Goal: Entertainment & Leisure: Browse casually

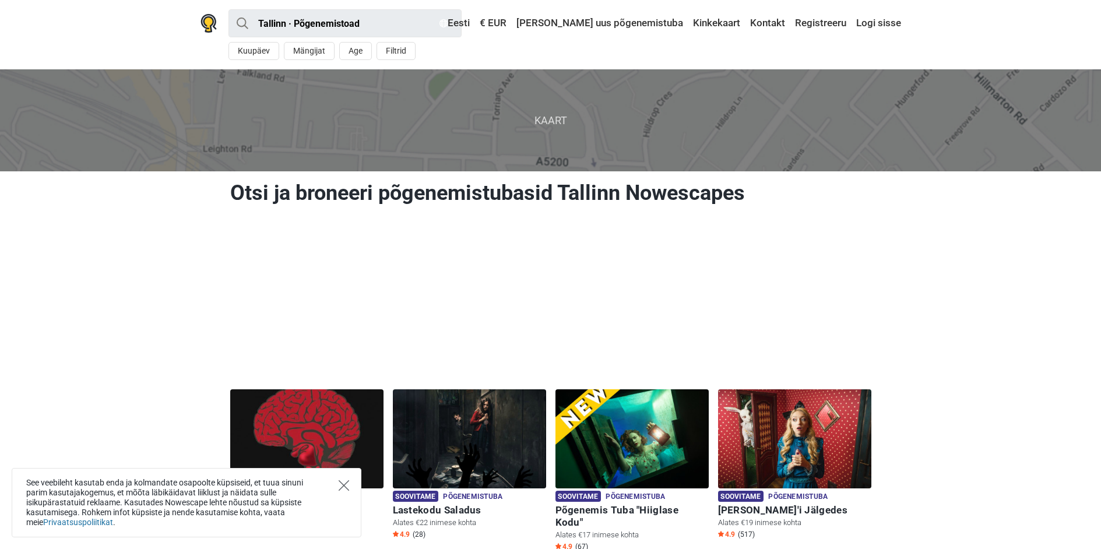
click at [339, 484] on icon "Close" at bounding box center [343, 485] width 10 height 10
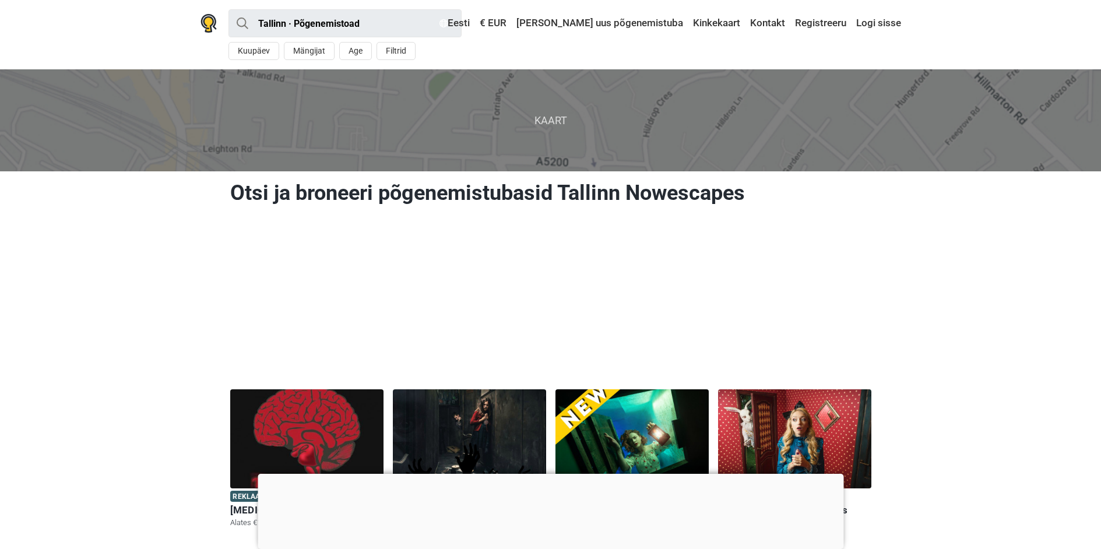
click at [550, 474] on div at bounding box center [551, 474] width 586 height 0
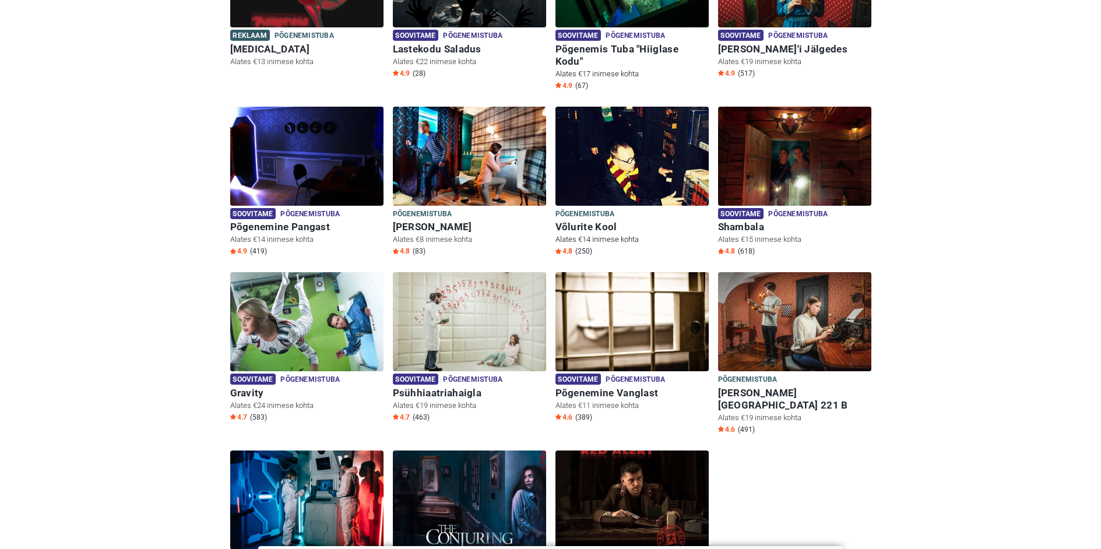
scroll to position [466, 0]
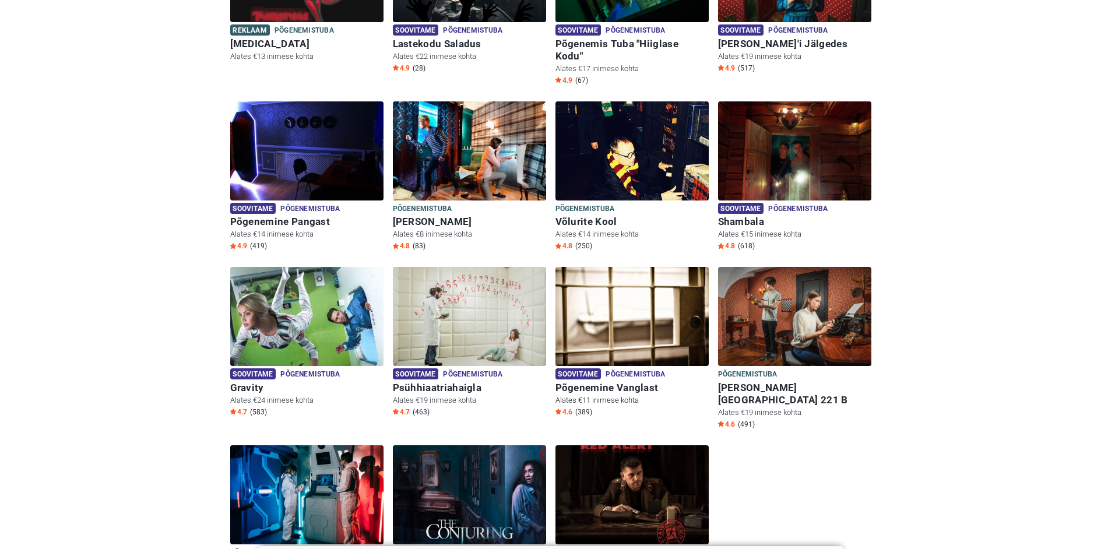
click at [669, 278] on img at bounding box center [631, 316] width 153 height 99
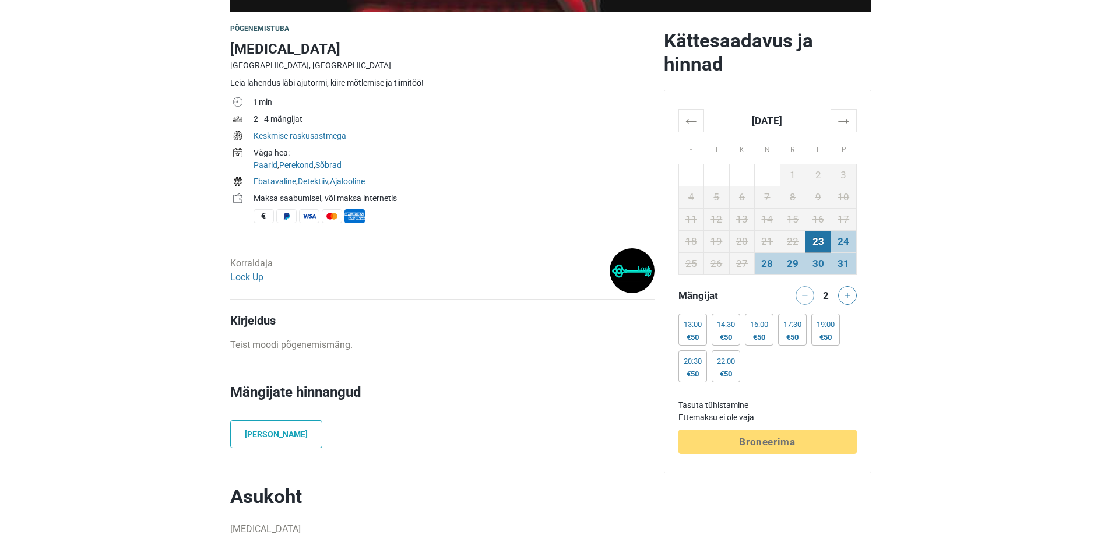
scroll to position [350, 0]
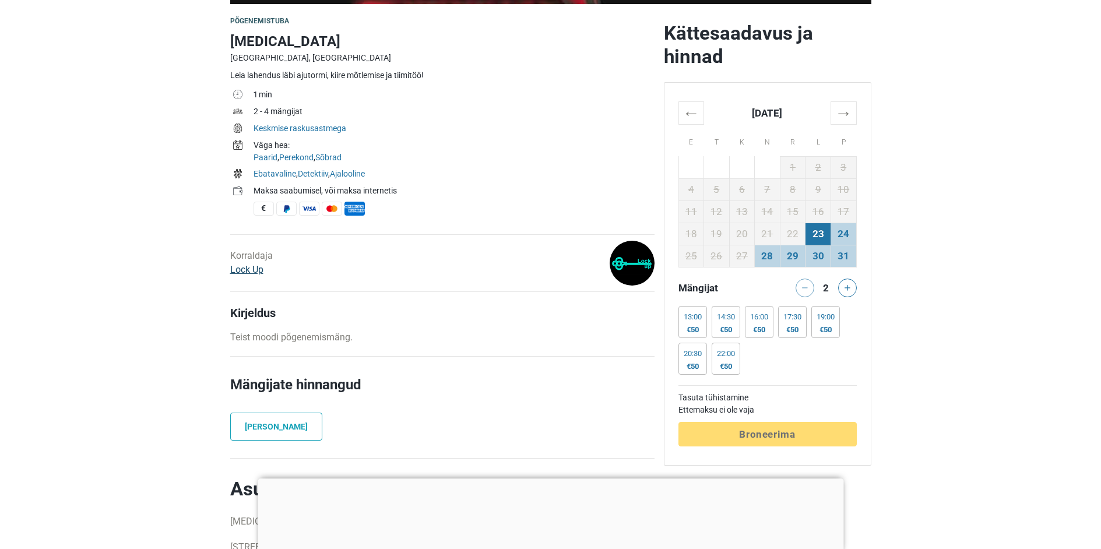
click at [248, 271] on link "Lock Up" at bounding box center [246, 269] width 33 height 11
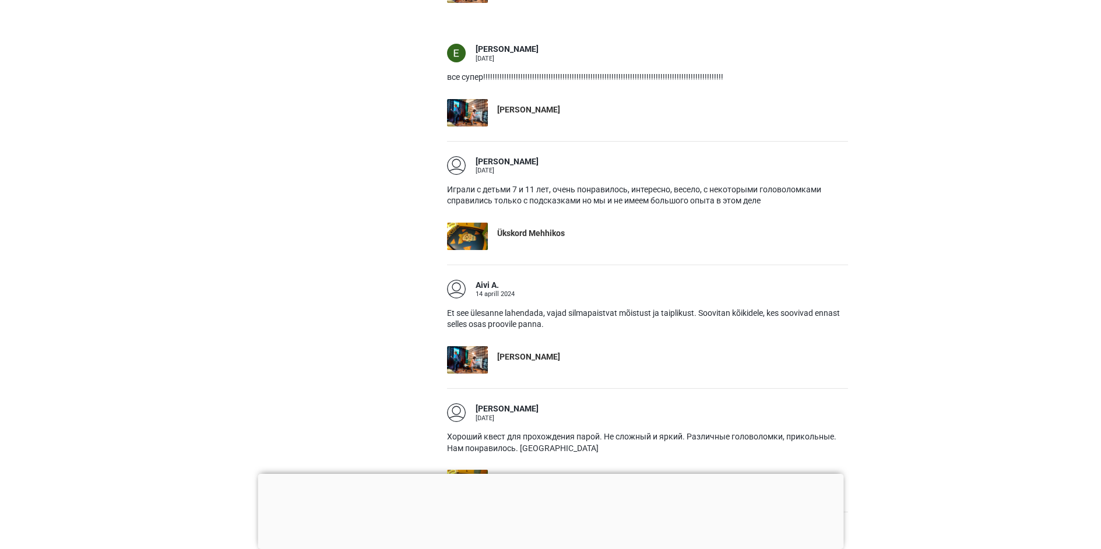
scroll to position [816, 0]
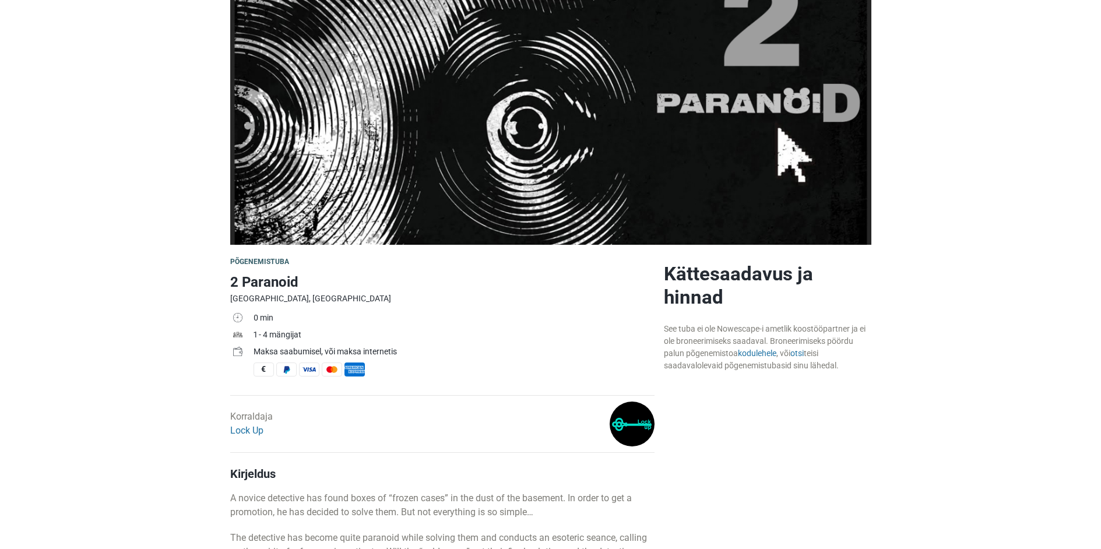
scroll to position [233, 0]
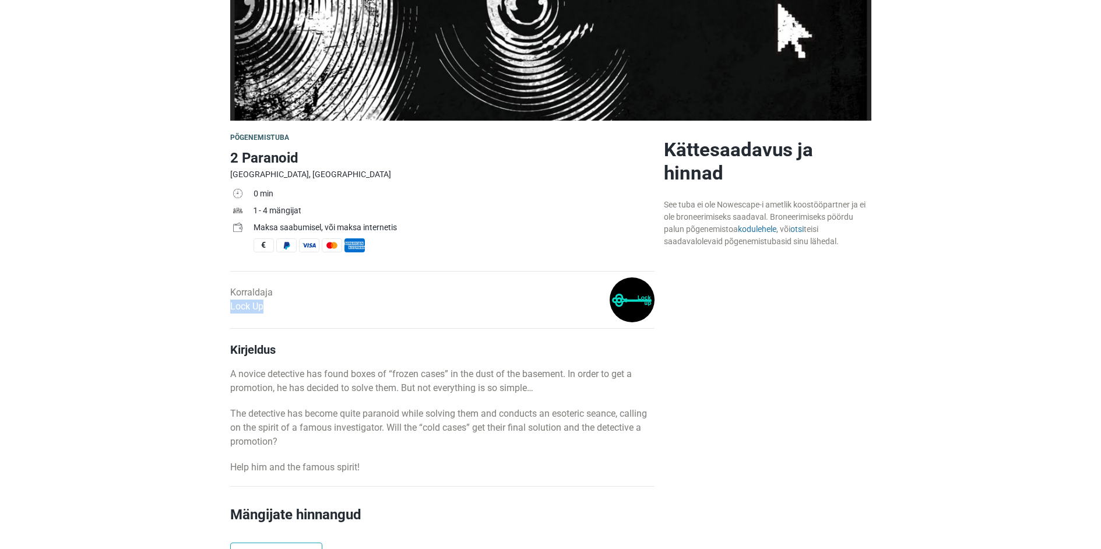
drag, startPoint x: 218, startPoint y: 309, endPoint x: 293, endPoint y: 305, distance: 75.3
copy link "Lock Up"
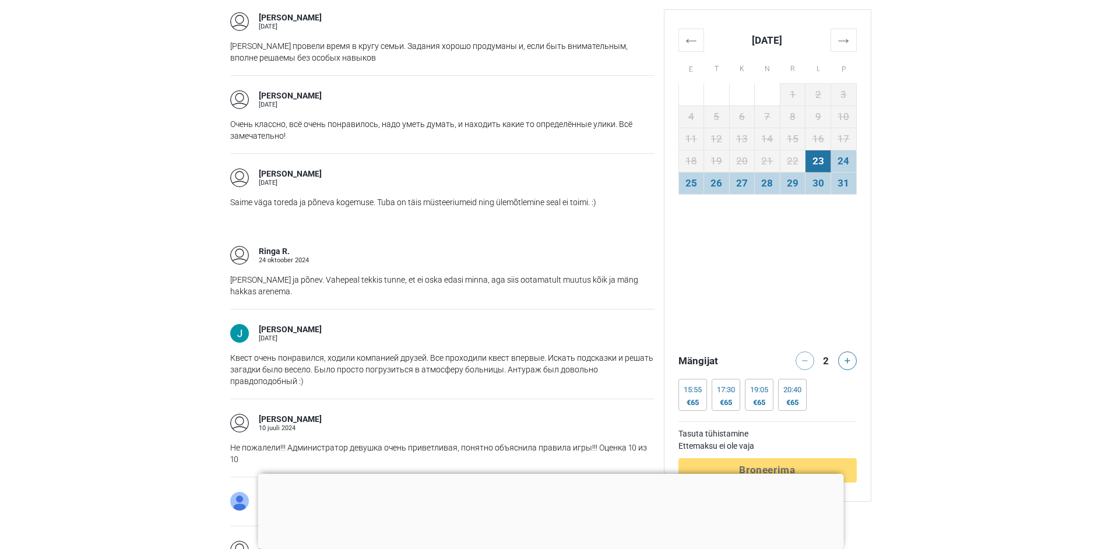
scroll to position [1282, 0]
drag, startPoint x: 271, startPoint y: 353, endPoint x: 569, endPoint y: 349, distance: 297.7
click at [564, 351] on p "Квест очень понравился, ходили компанией друзей. Все проходили квест впервые. И…" at bounding box center [442, 368] width 424 height 35
click at [578, 351] on p "Квест очень понравился, ходили компанией друзей. Все проходили квест впервые. И…" at bounding box center [442, 368] width 424 height 35
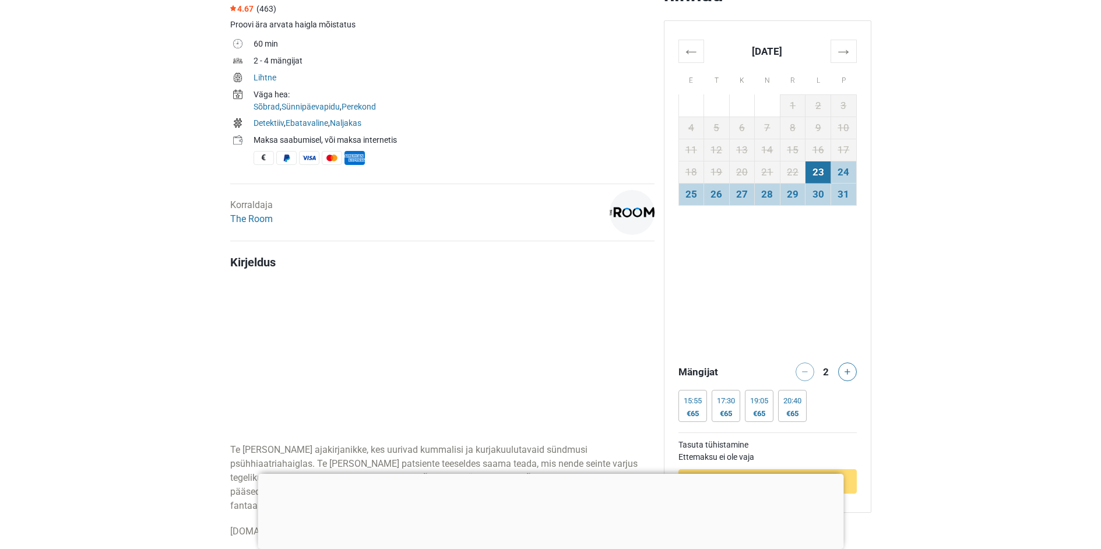
scroll to position [408, 0]
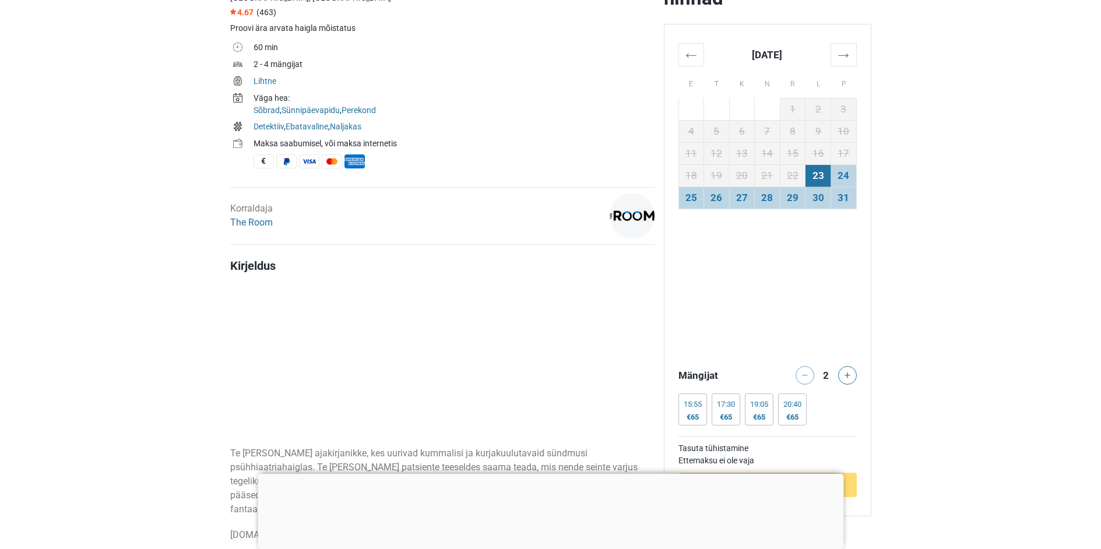
click at [553, 474] on div at bounding box center [551, 474] width 586 height 0
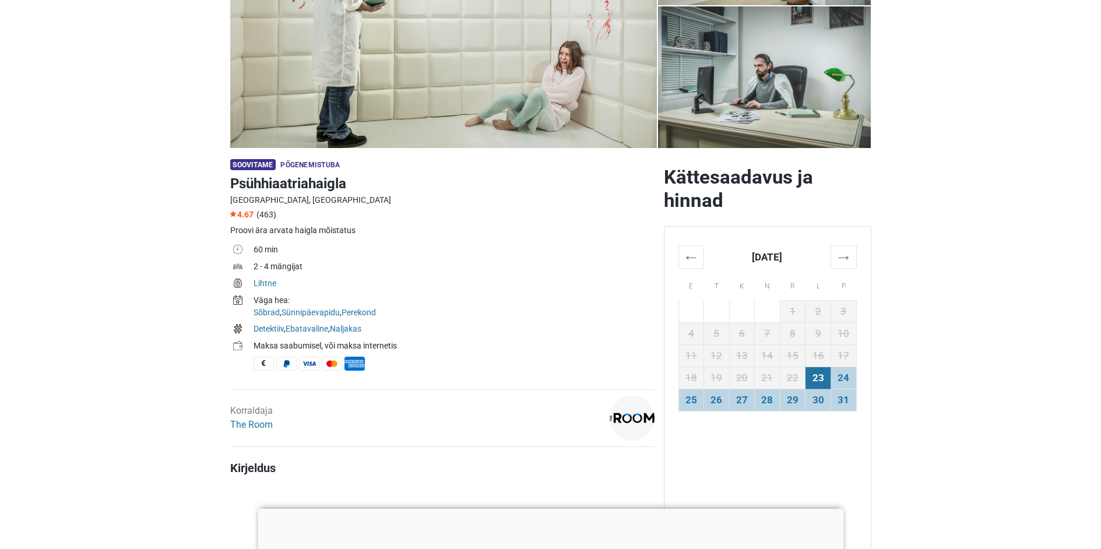
scroll to position [0, 0]
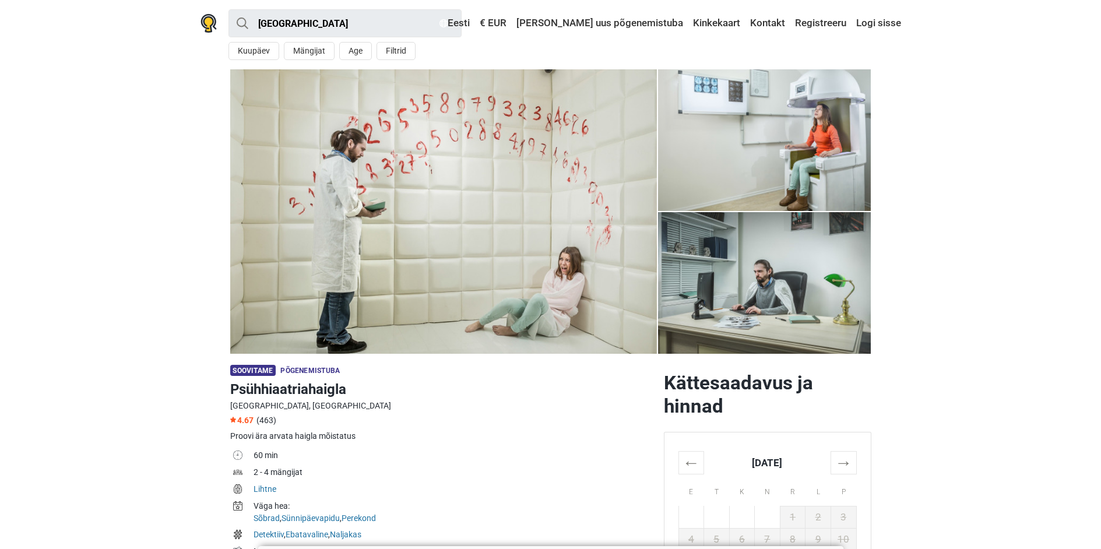
click at [751, 296] on img at bounding box center [764, 283] width 213 height 142
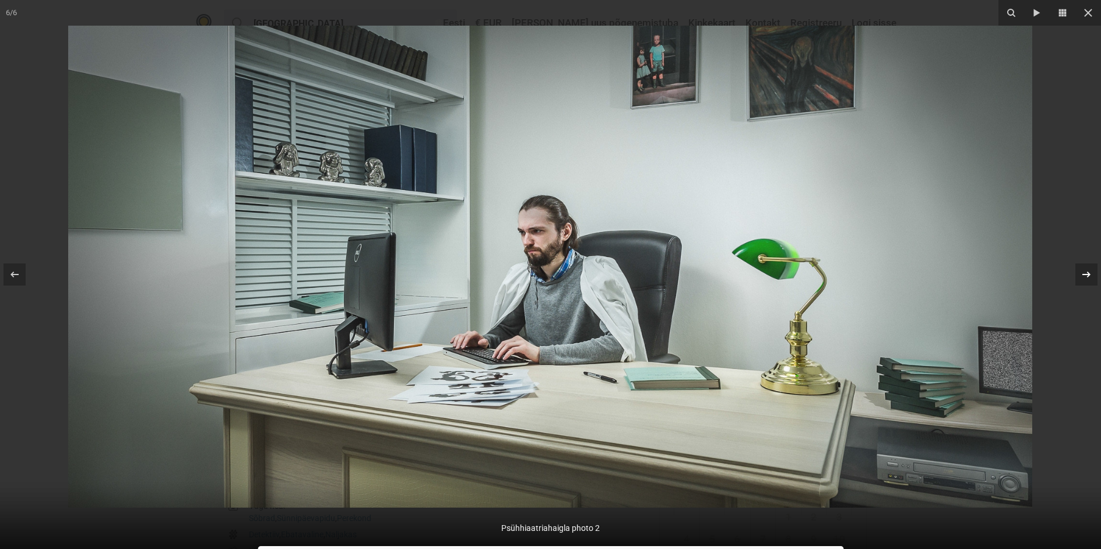
click at [1090, 269] on icon at bounding box center [1086, 274] width 14 height 14
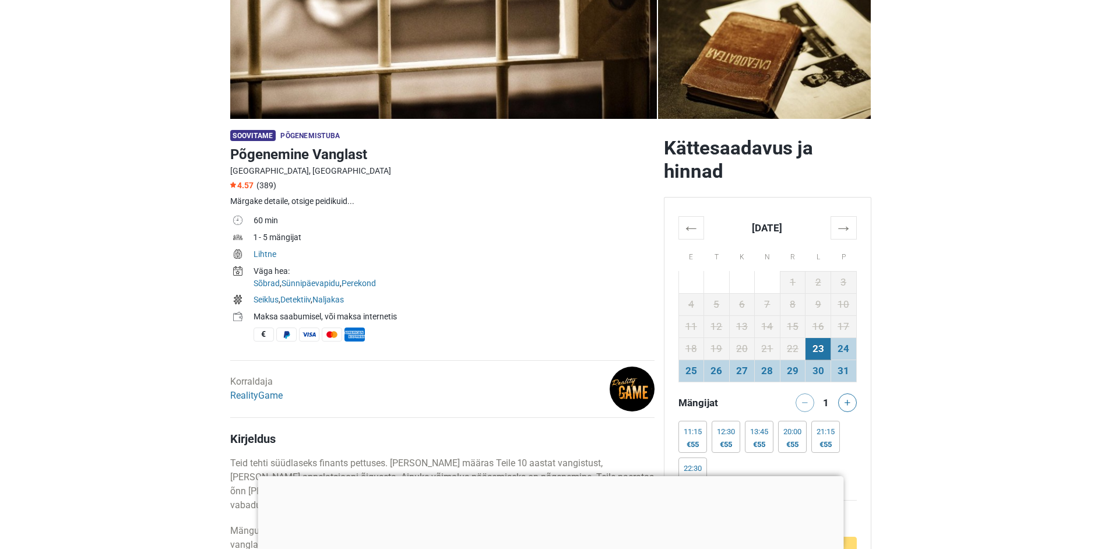
scroll to position [291, 0]
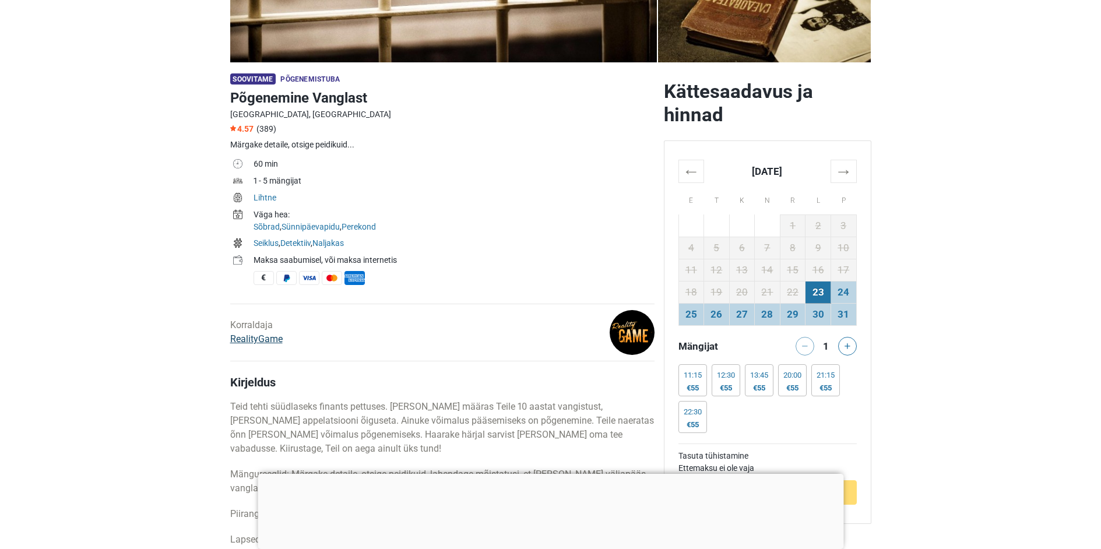
click at [259, 333] on link "RealityGame" at bounding box center [256, 338] width 52 height 11
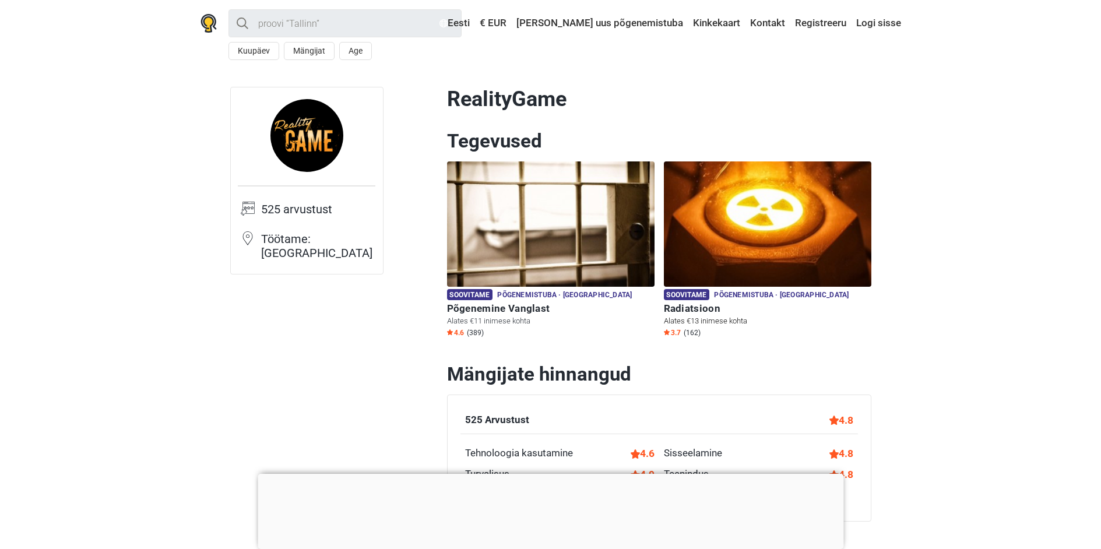
click at [729, 214] on img at bounding box center [767, 223] width 207 height 125
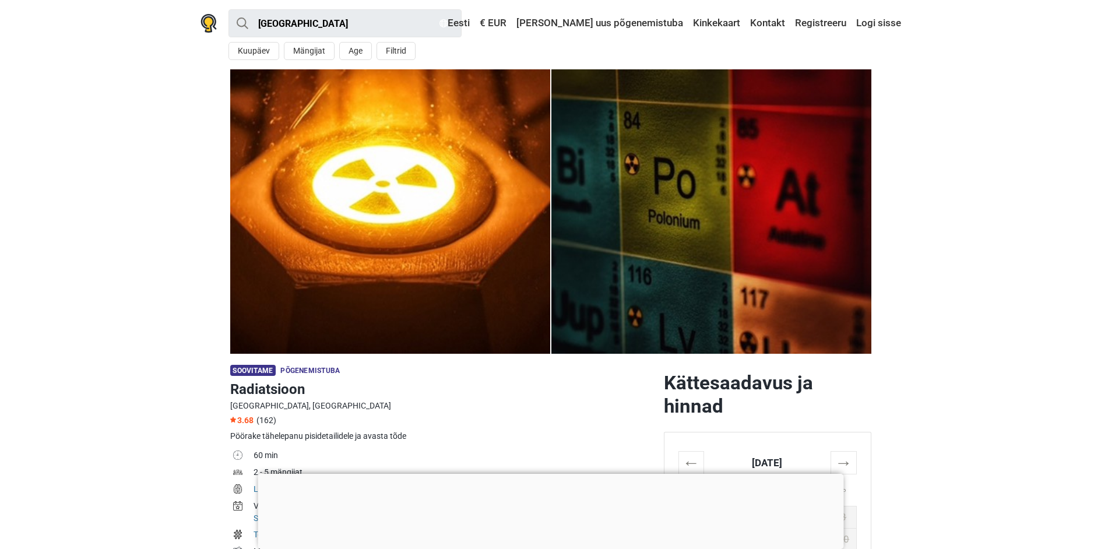
click at [552, 474] on div at bounding box center [551, 474] width 586 height 0
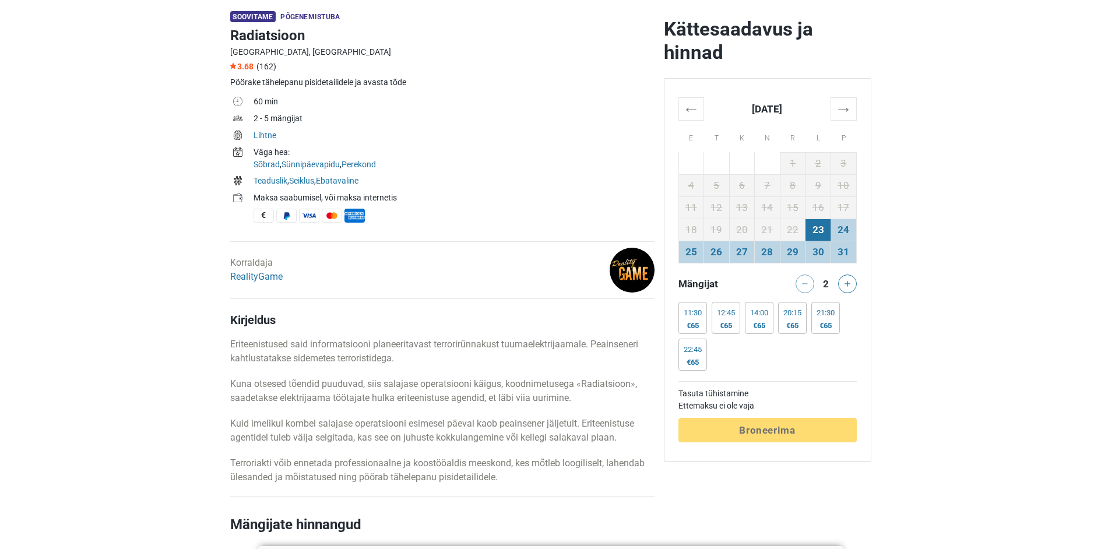
scroll to position [350, 0]
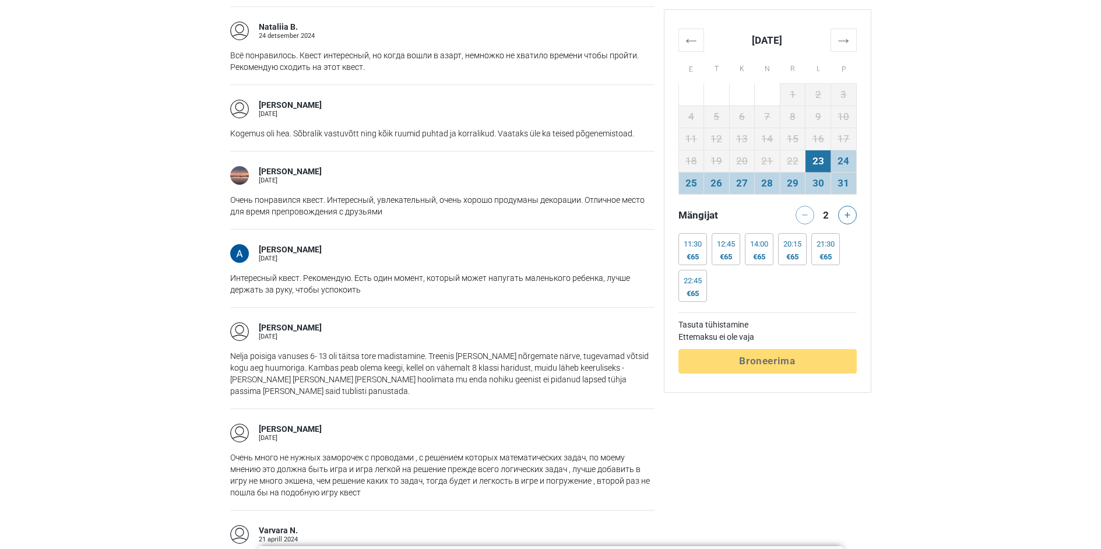
drag, startPoint x: 383, startPoint y: 161, endPoint x: 428, endPoint y: 251, distance: 100.6
drag, startPoint x: 428, startPoint y: 251, endPoint x: 352, endPoint y: 334, distance: 112.2
click at [352, 334] on div "[PERSON_NAME] [DATE]" at bounding box center [442, 331] width 424 height 19
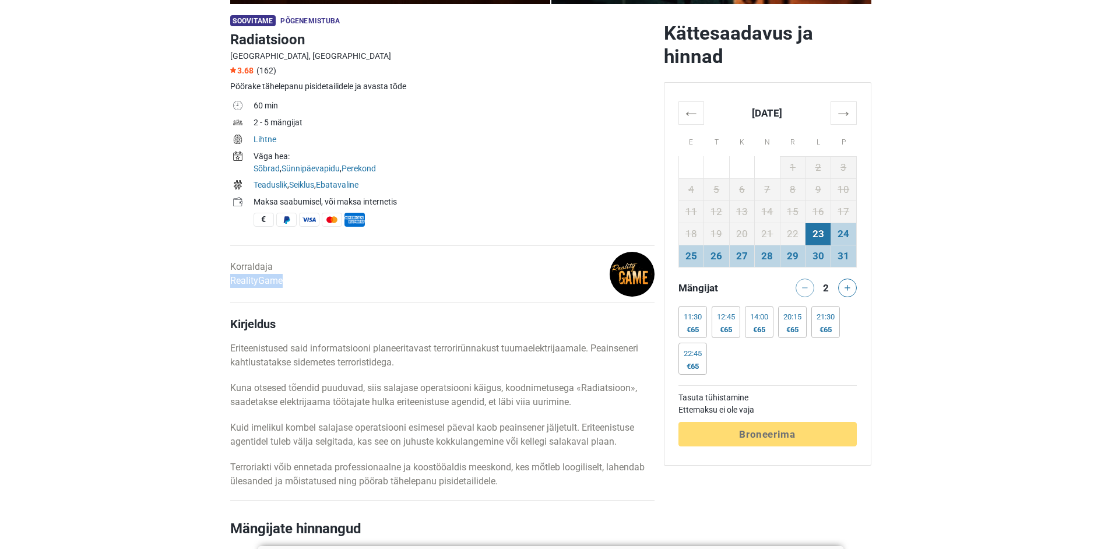
drag, startPoint x: 255, startPoint y: 282, endPoint x: 327, endPoint y: 277, distance: 72.4
copy link "RealityGame"
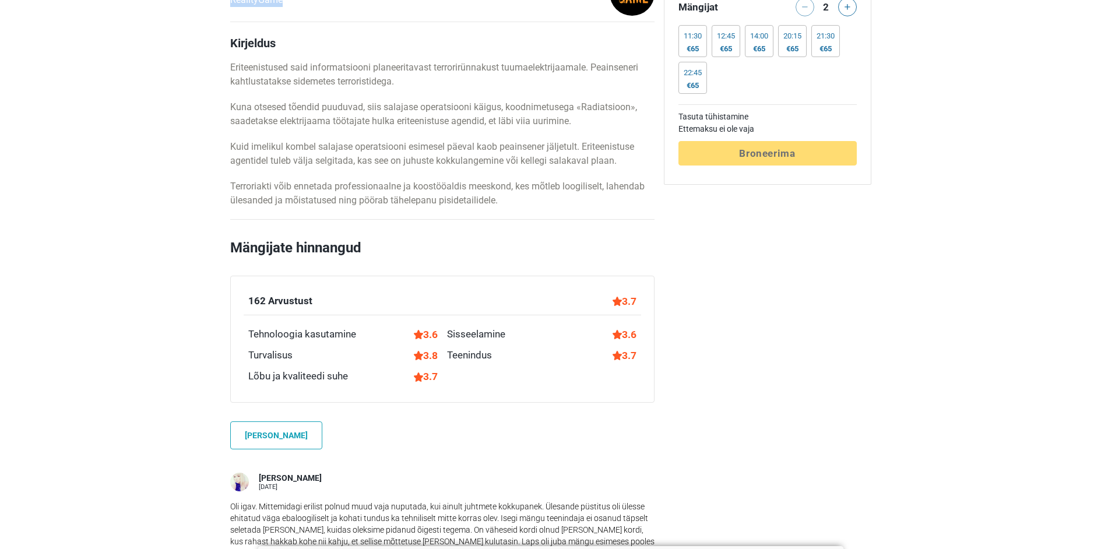
scroll to position [641, 0]
